Goal: Information Seeking & Learning: Learn about a topic

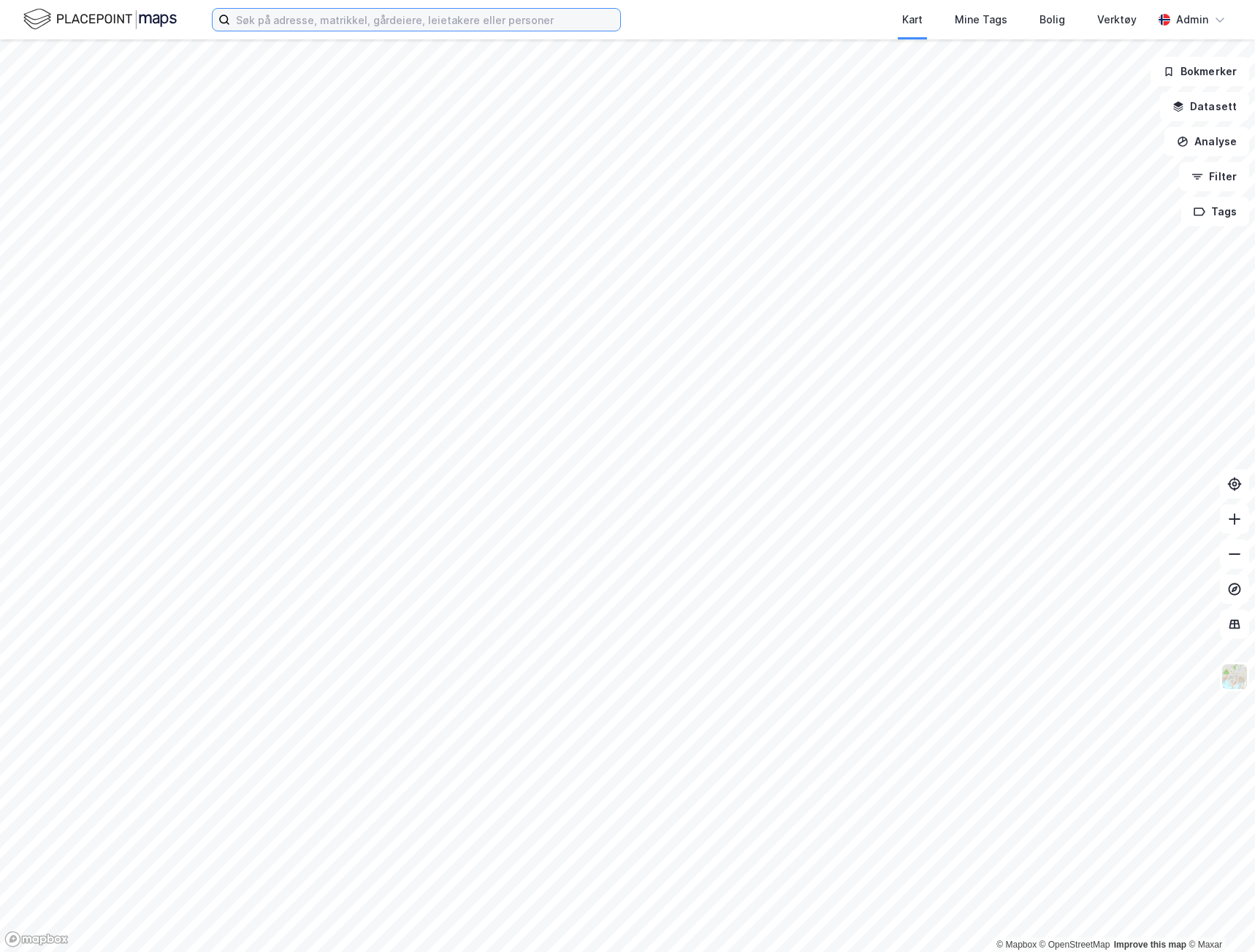
click at [285, 29] on input at bounding box center [424, 19] width 390 height 22
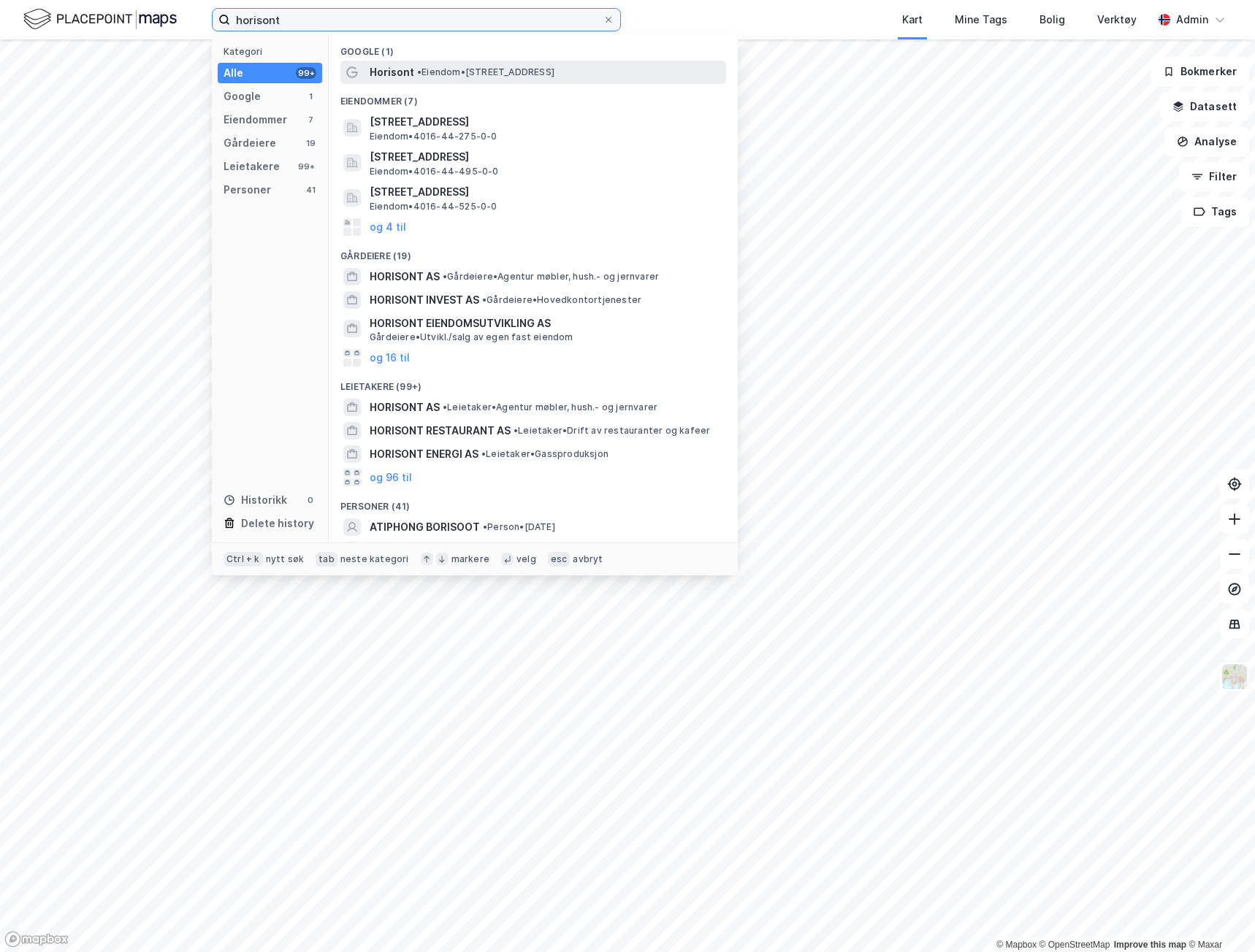
type input "horisont"
click at [419, 79] on div "Horisont • Eiendom • [STREET_ADDRESS]" at bounding box center [547, 72] width 354 height 18
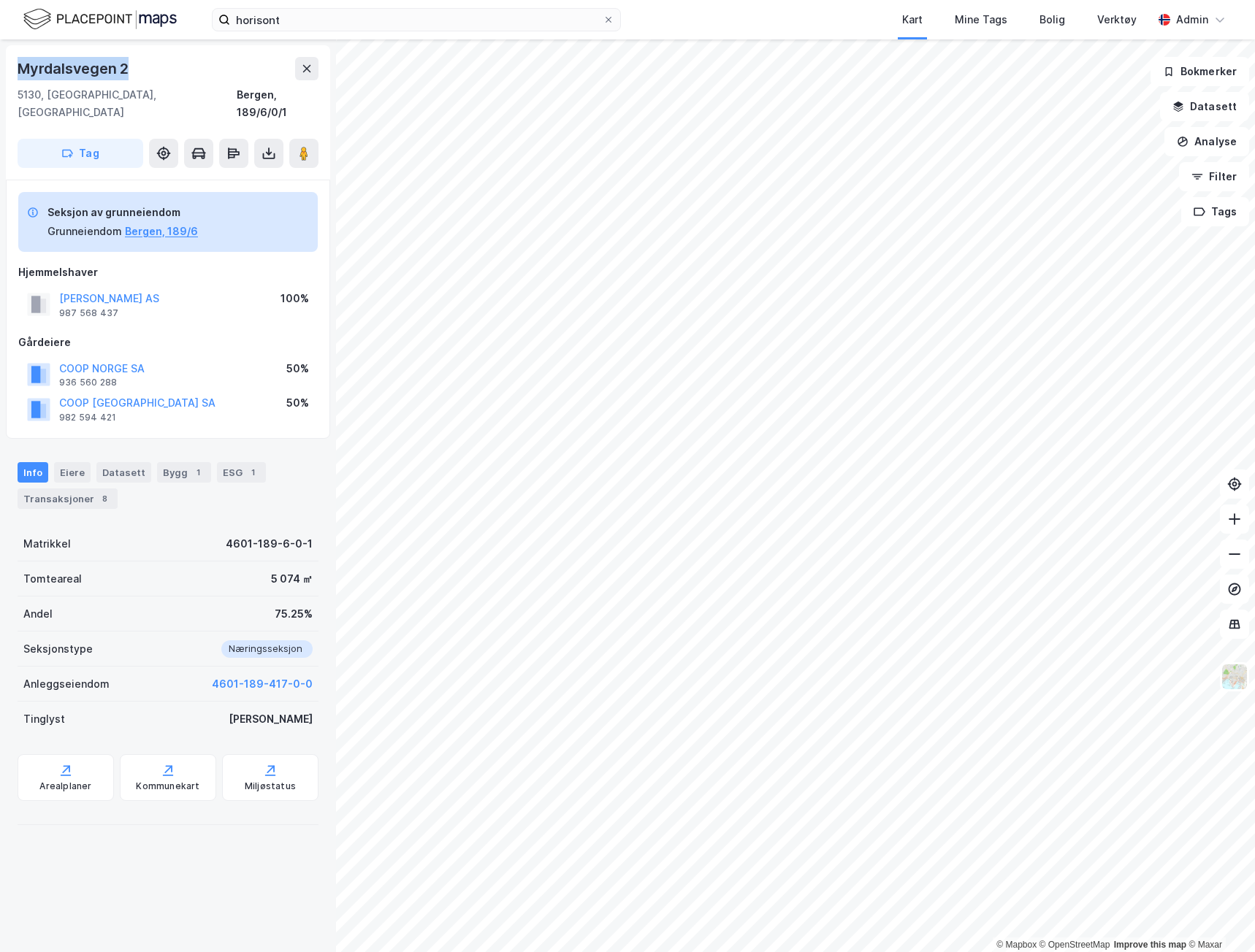
drag, startPoint x: 127, startPoint y: 67, endPoint x: 12, endPoint y: 77, distance: 115.4
click at [12, 77] on div "[STREET_ADDRESS], 189/6/0/1 Tag" at bounding box center [168, 112] width 325 height 135
copy div "Myrdalsvegen 2"
click at [180, 462] on div "Bygg 1" at bounding box center [183, 472] width 54 height 20
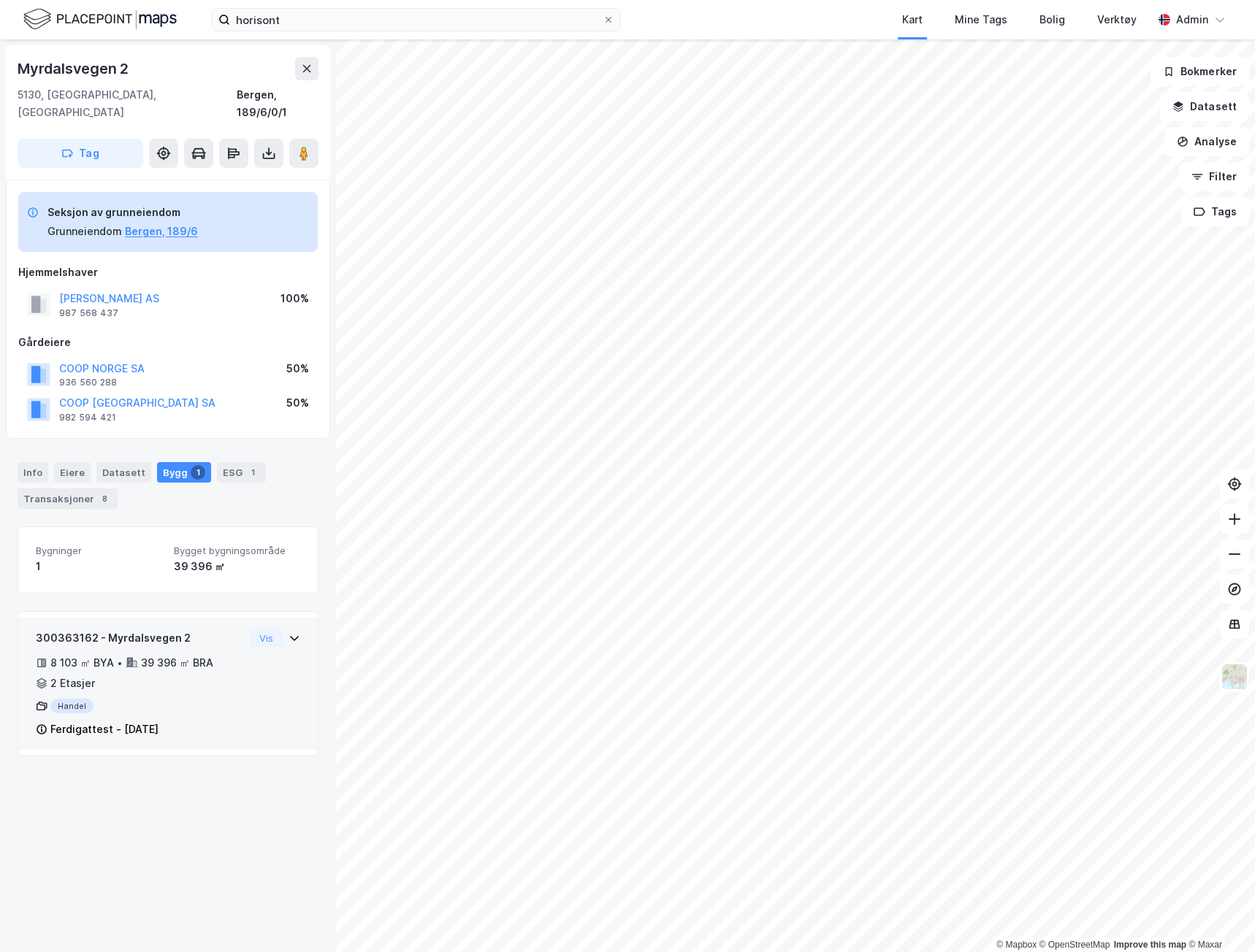
click at [121, 699] on div "Handel" at bounding box center [140, 706] width 209 height 15
click at [62, 699] on div "Handel" at bounding box center [140, 706] width 209 height 15
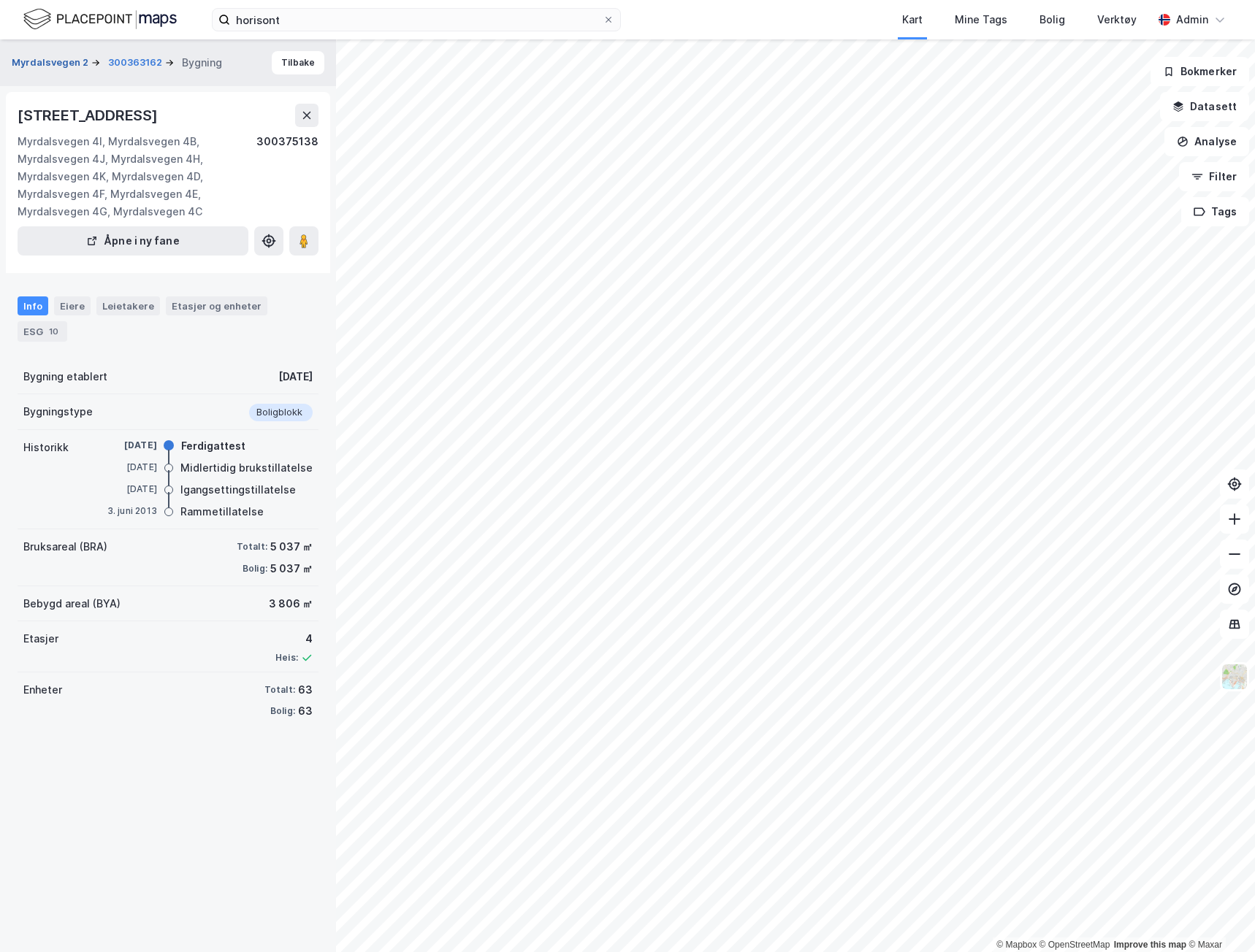
click at [62, 60] on button "Myrdalsvegen 2" at bounding box center [51, 62] width 79 height 15
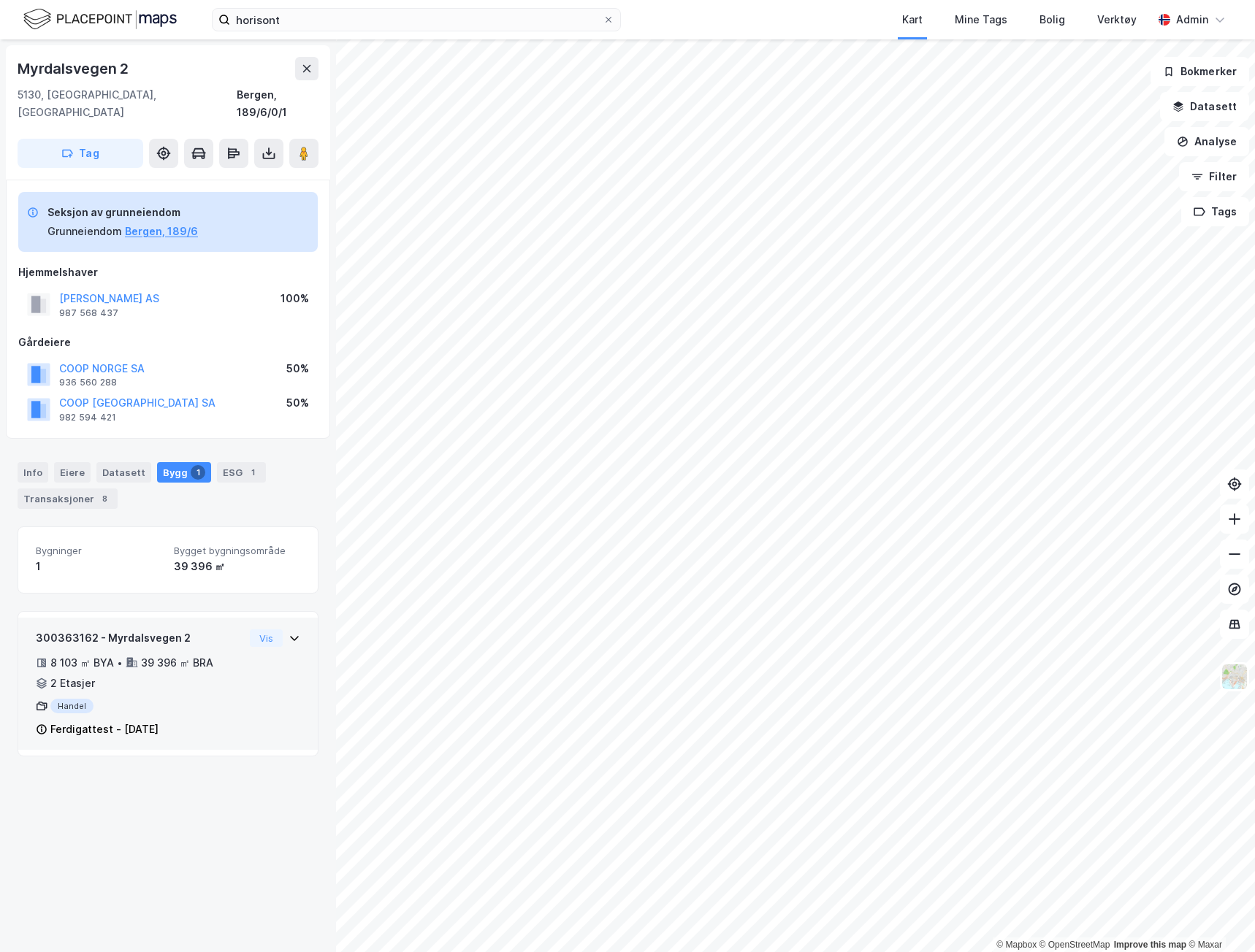
click at [213, 629] on div "300363162 - Myrdalsvegen 2" at bounding box center [140, 638] width 209 height 18
